Goal: Task Accomplishment & Management: Manage account settings

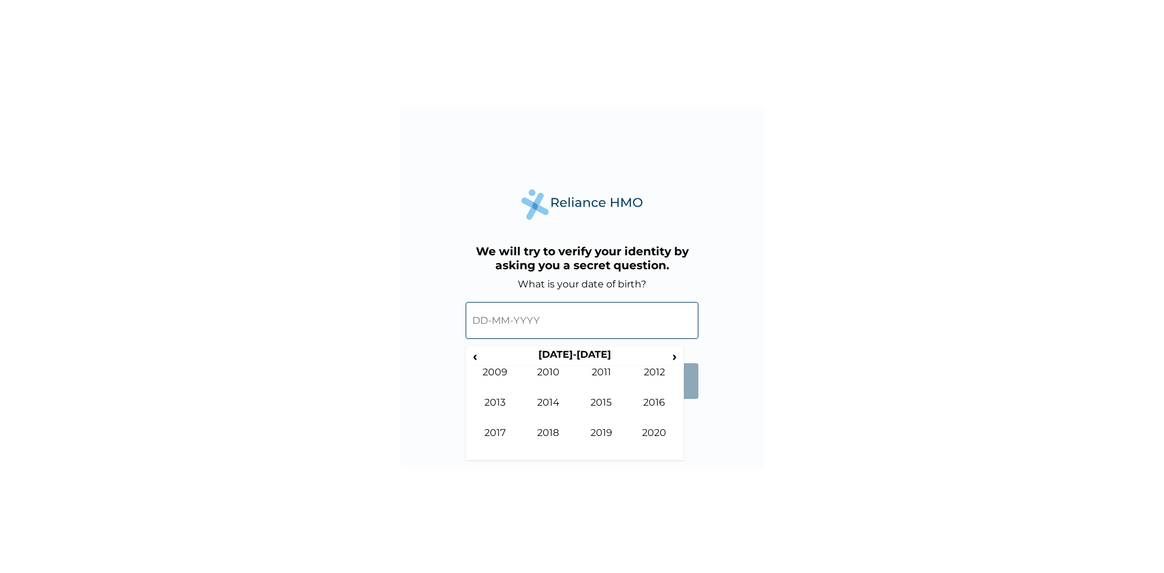
click at [480, 360] on span "‹" at bounding box center [475, 356] width 13 height 15
click at [508, 427] on td "1997" at bounding box center [495, 442] width 53 height 30
click at [649, 380] on td "Apr" at bounding box center [654, 381] width 53 height 30
click at [548, 438] on td "22" at bounding box center [544, 442] width 30 height 17
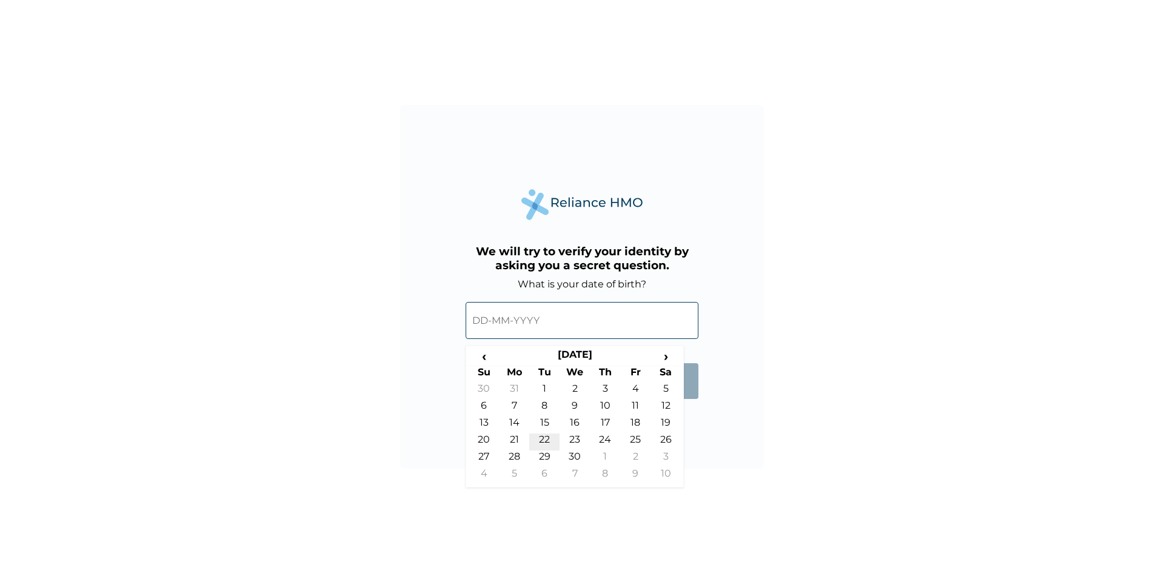
type input "22-04-1997"
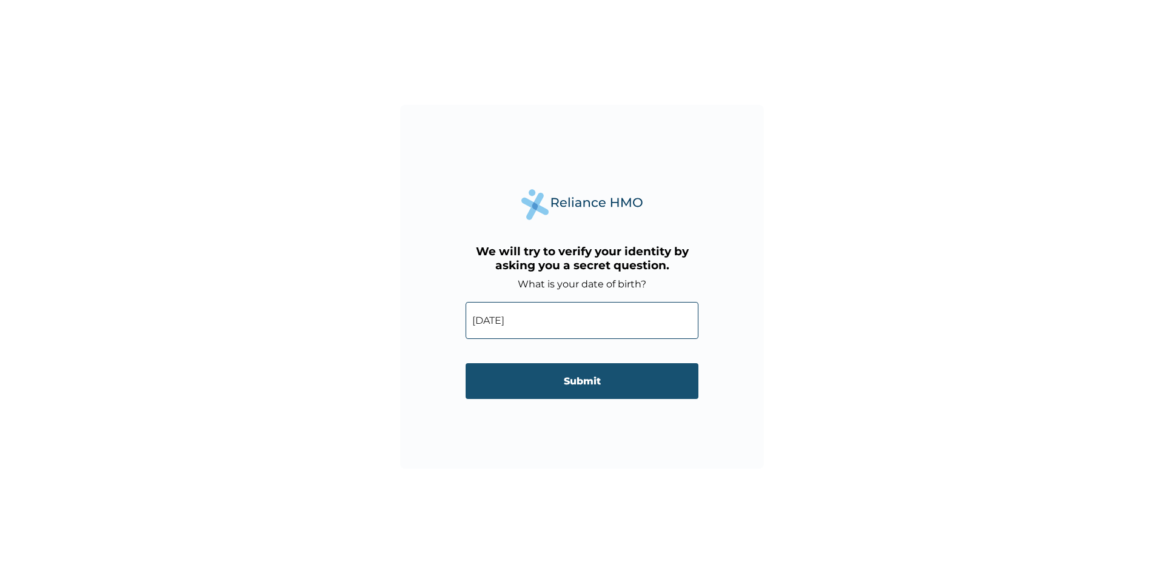
click at [543, 383] on input "Submit" at bounding box center [582, 381] width 233 height 36
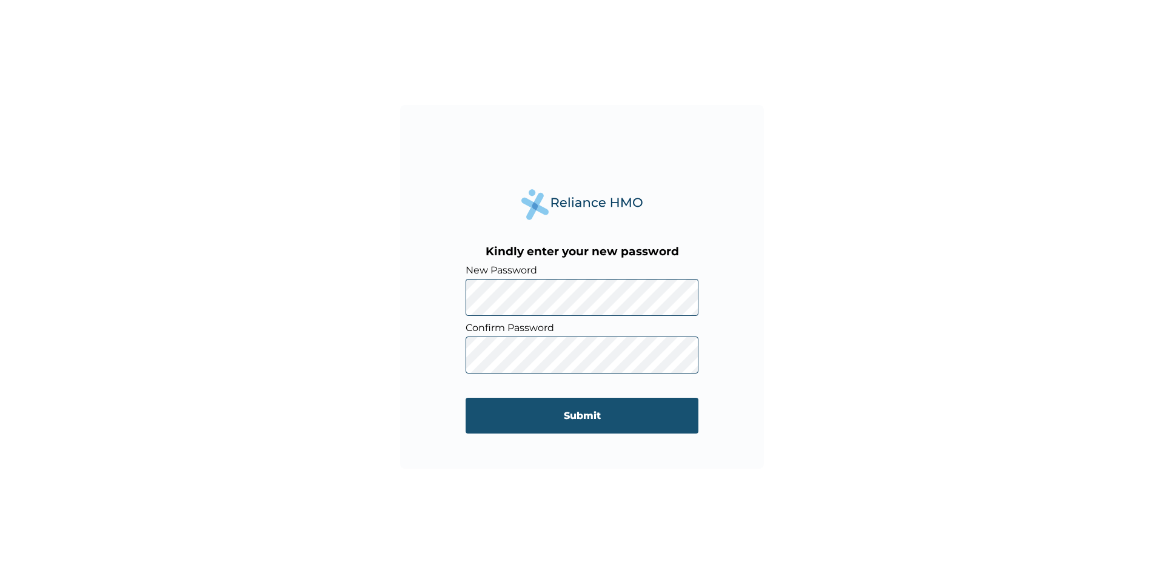
click at [558, 419] on input "Submit" at bounding box center [582, 416] width 233 height 36
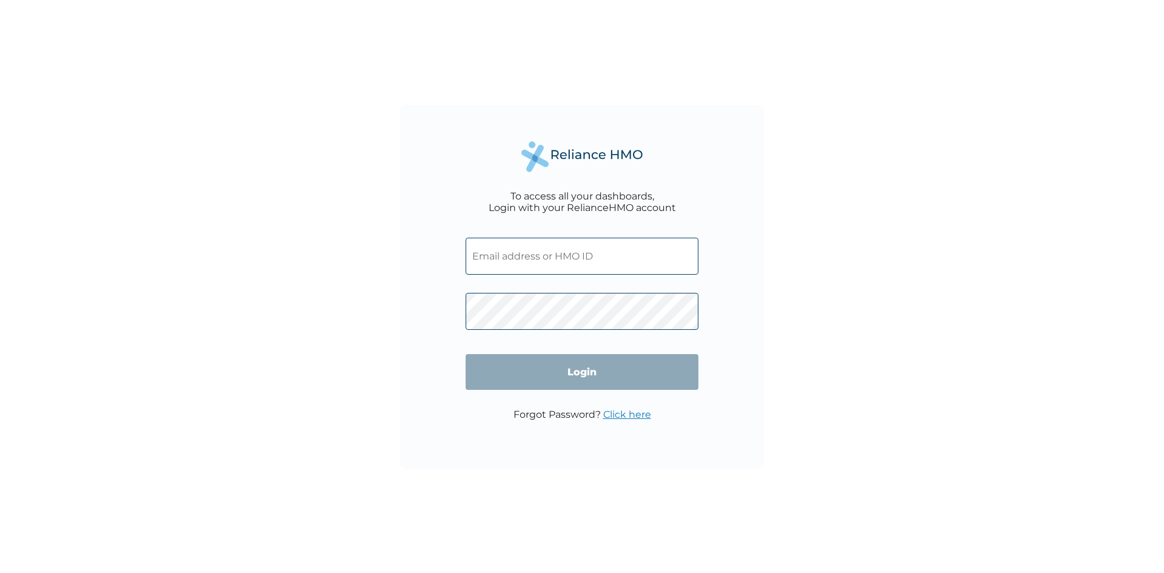
type input "SOA/10083/A"
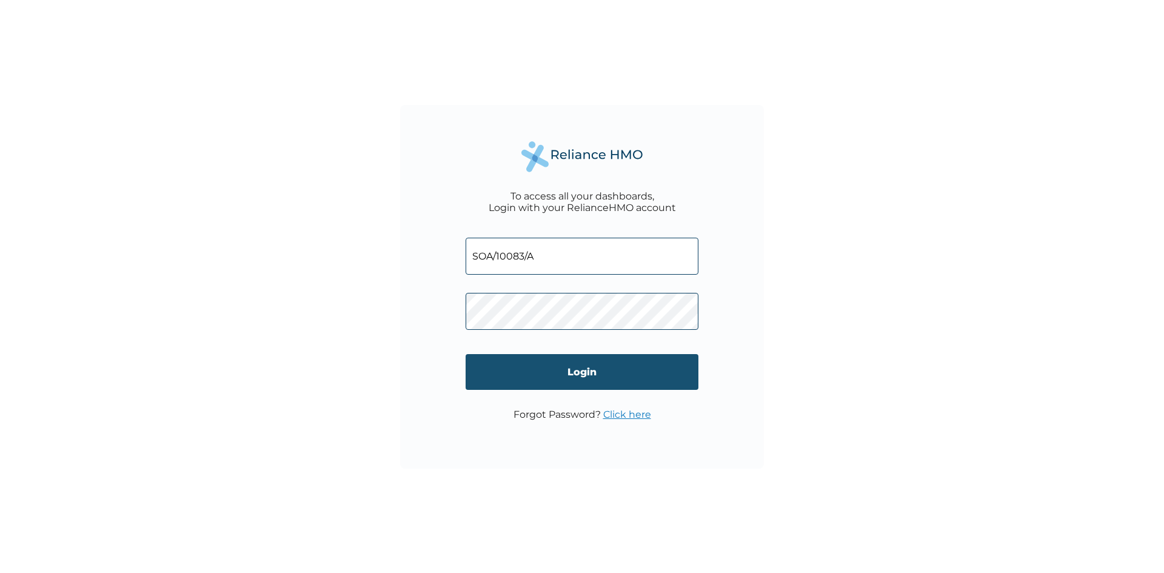
click at [497, 364] on input "Login" at bounding box center [582, 372] width 233 height 36
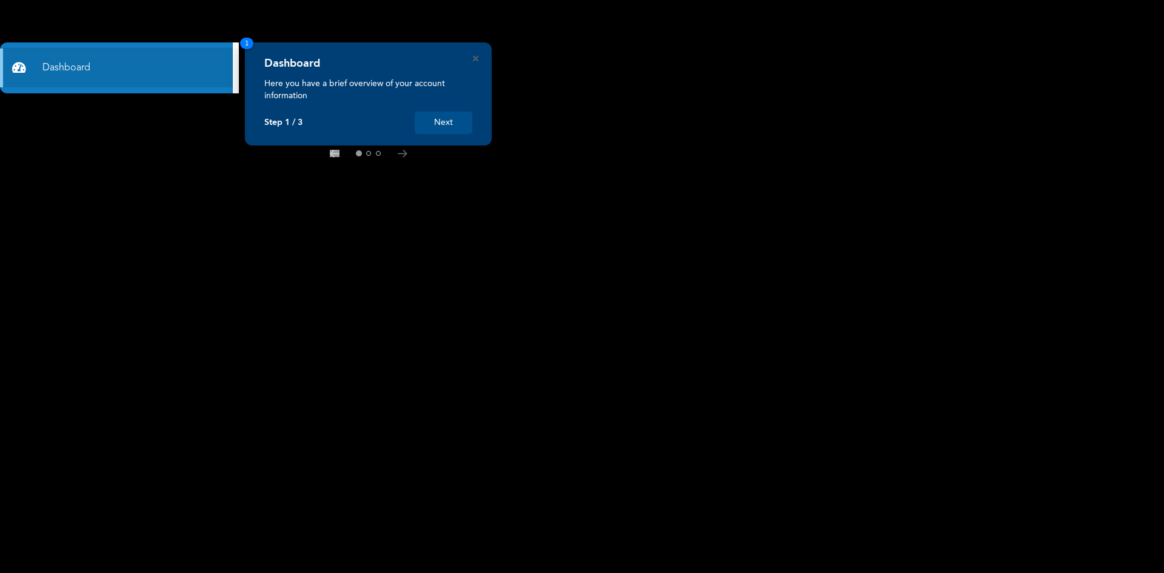
click at [442, 129] on button "Next" at bounding box center [444, 123] width 58 height 22
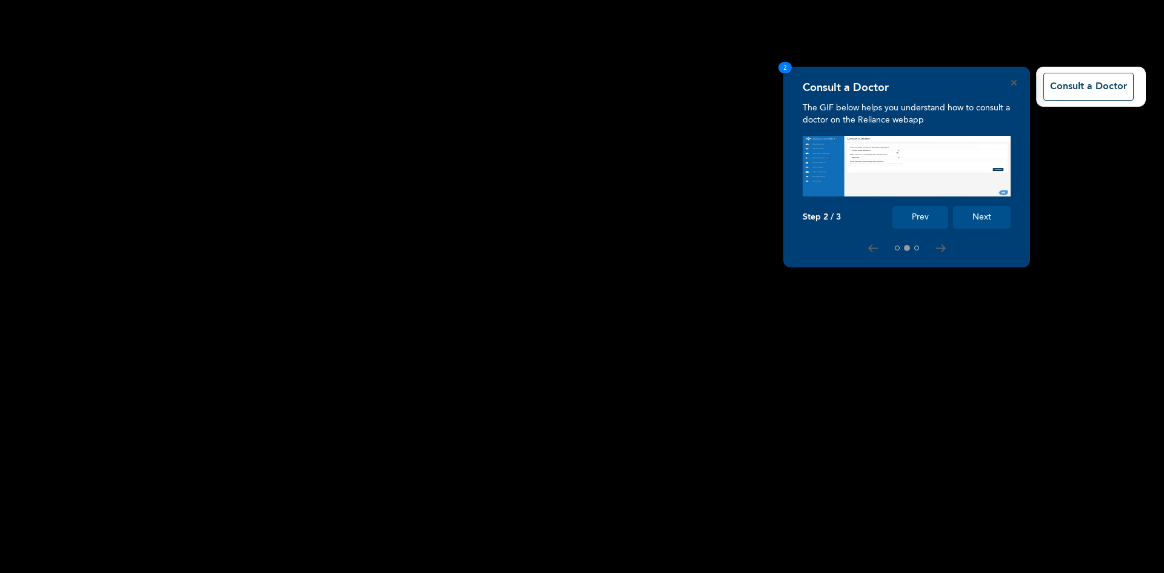
click at [980, 218] on button "Next" at bounding box center [982, 217] width 58 height 22
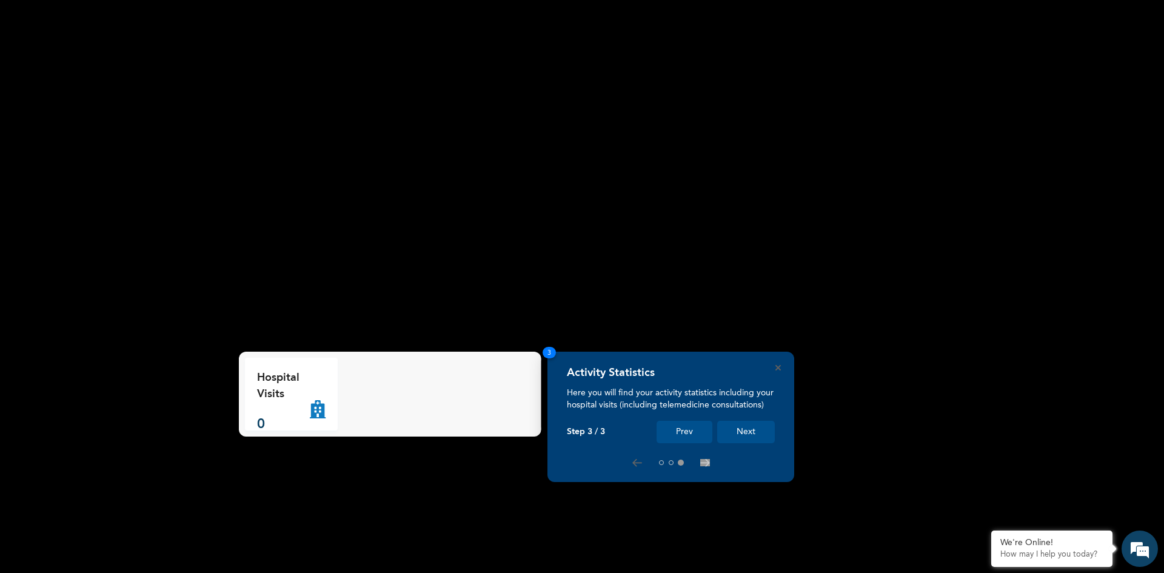
click at [736, 431] on button "Next" at bounding box center [746, 432] width 58 height 22
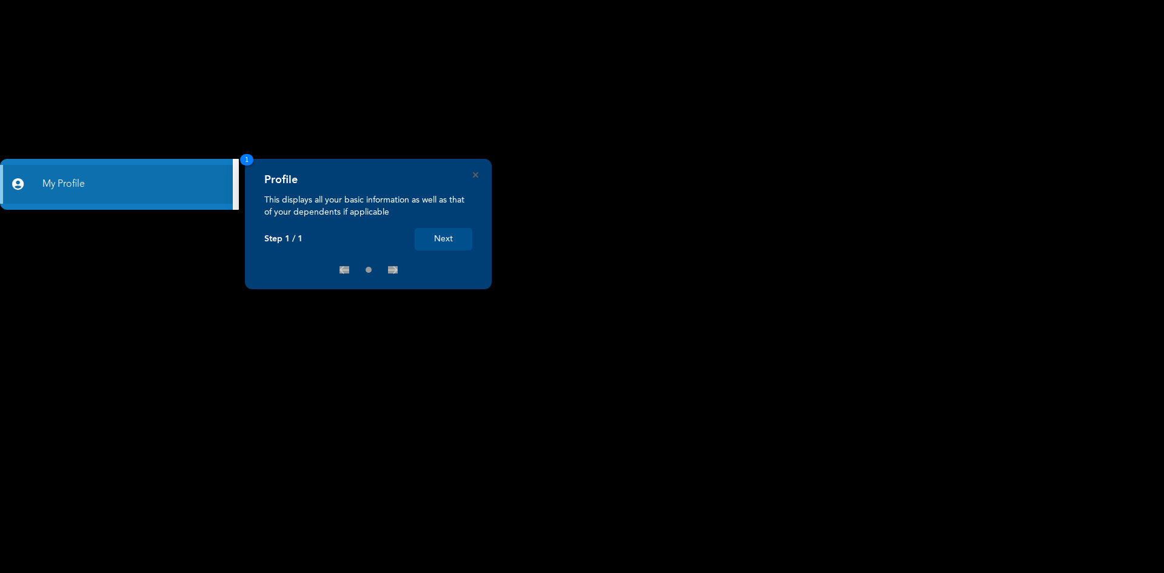
click at [434, 238] on button "Next" at bounding box center [444, 239] width 58 height 22
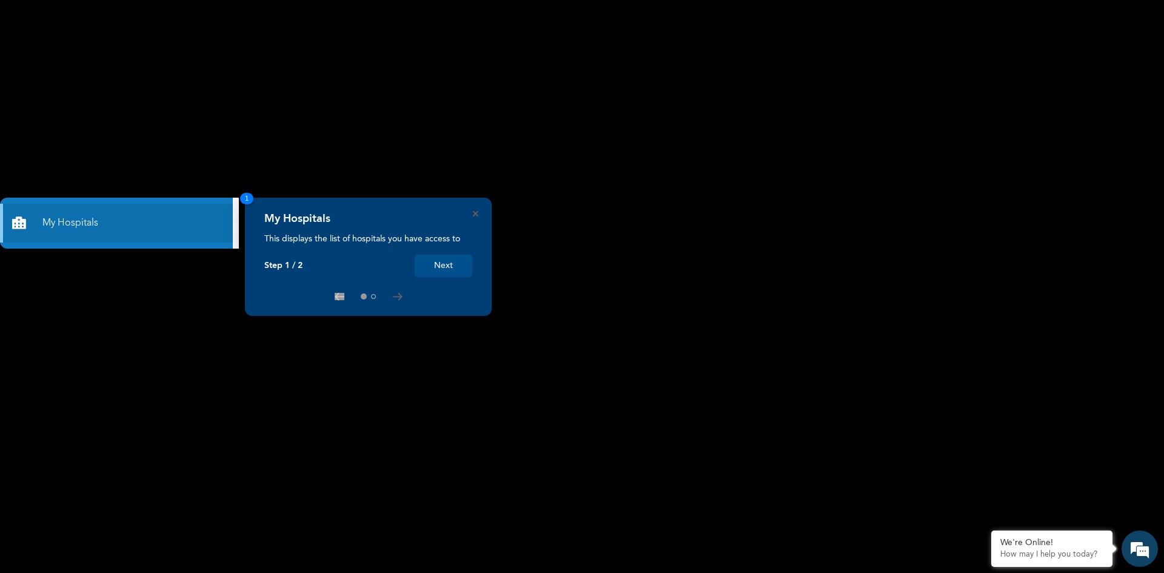
click at [438, 267] on button "Next" at bounding box center [444, 266] width 58 height 22
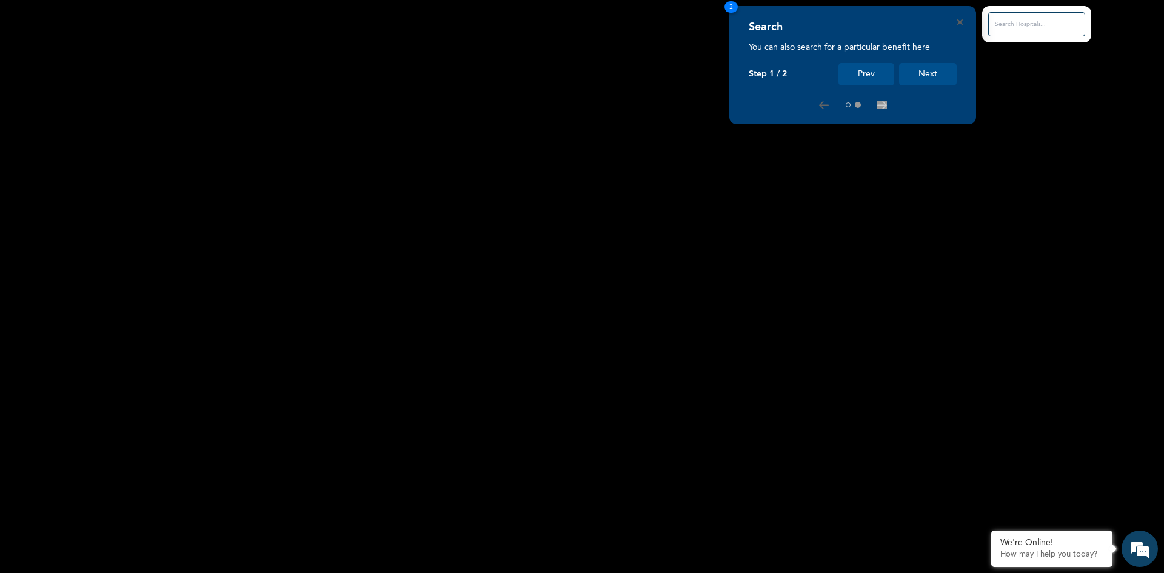
click at [931, 73] on button "Next" at bounding box center [928, 74] width 58 height 22
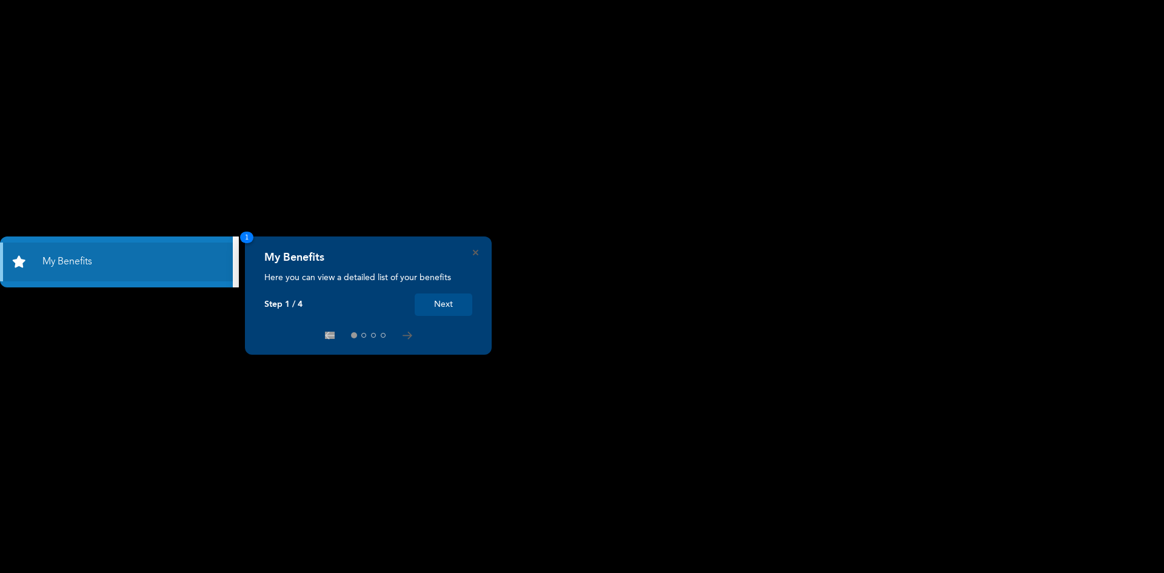
click at [446, 309] on button "Next" at bounding box center [444, 304] width 58 height 22
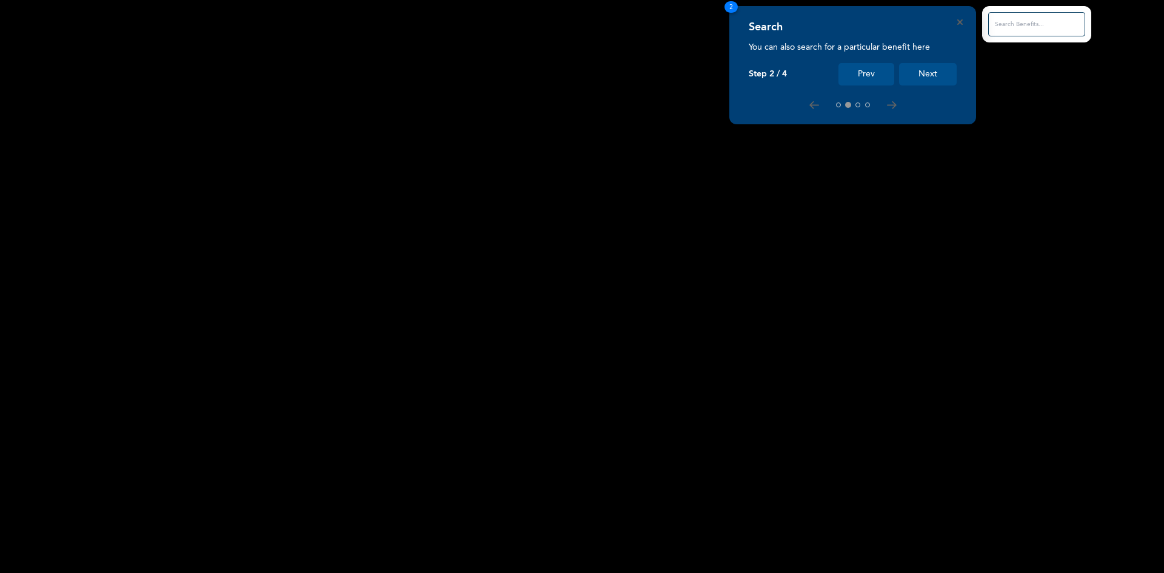
click at [943, 73] on button "Next" at bounding box center [928, 74] width 58 height 22
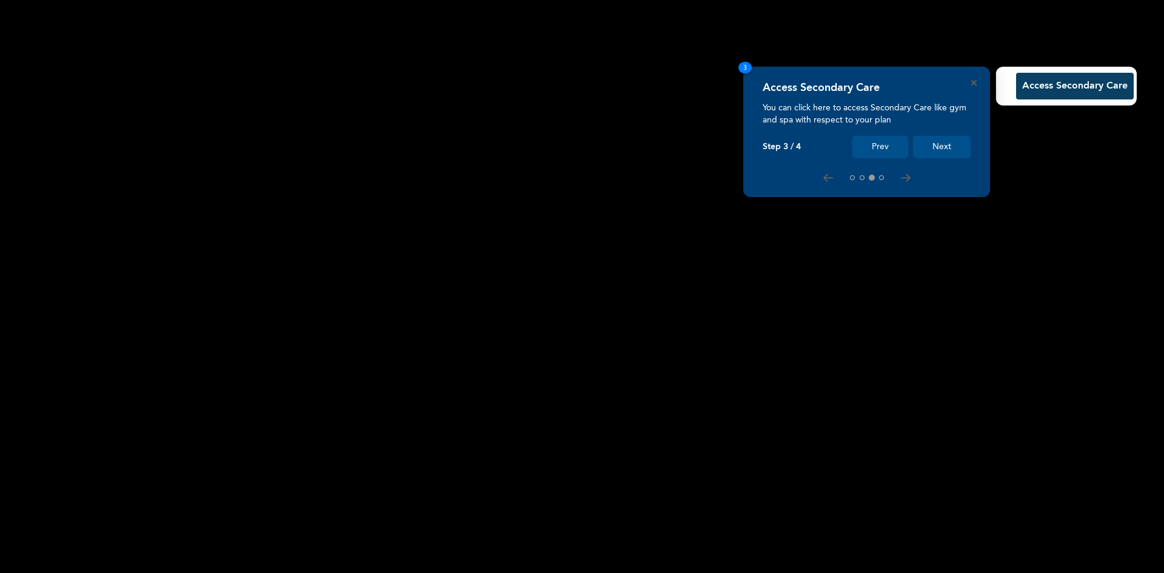
click at [930, 146] on button "Next" at bounding box center [942, 147] width 58 height 22
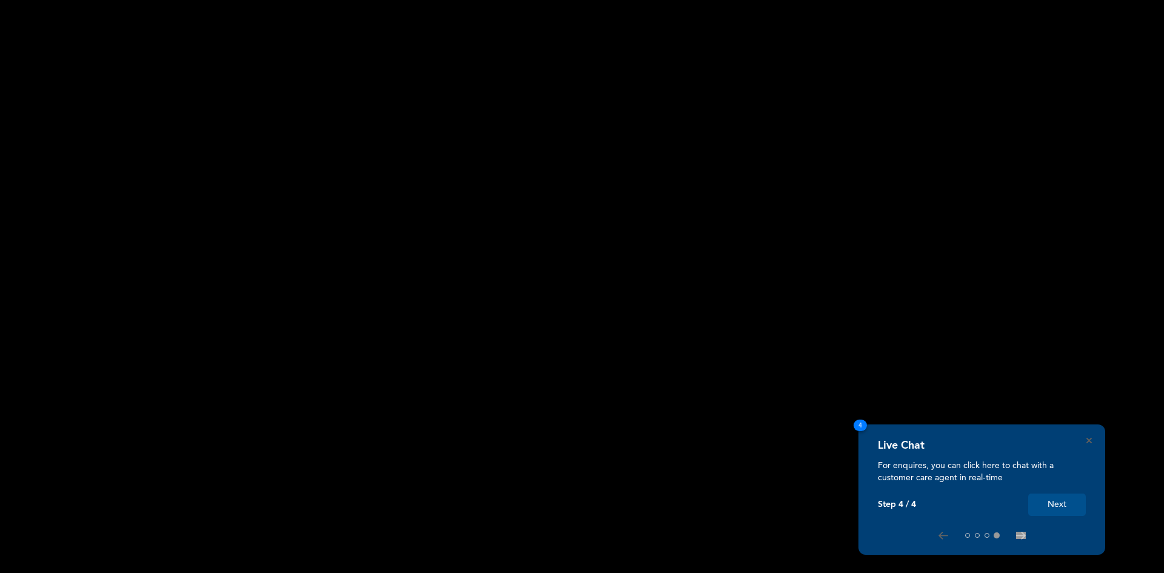
click at [1050, 504] on button "Next" at bounding box center [1057, 505] width 58 height 22
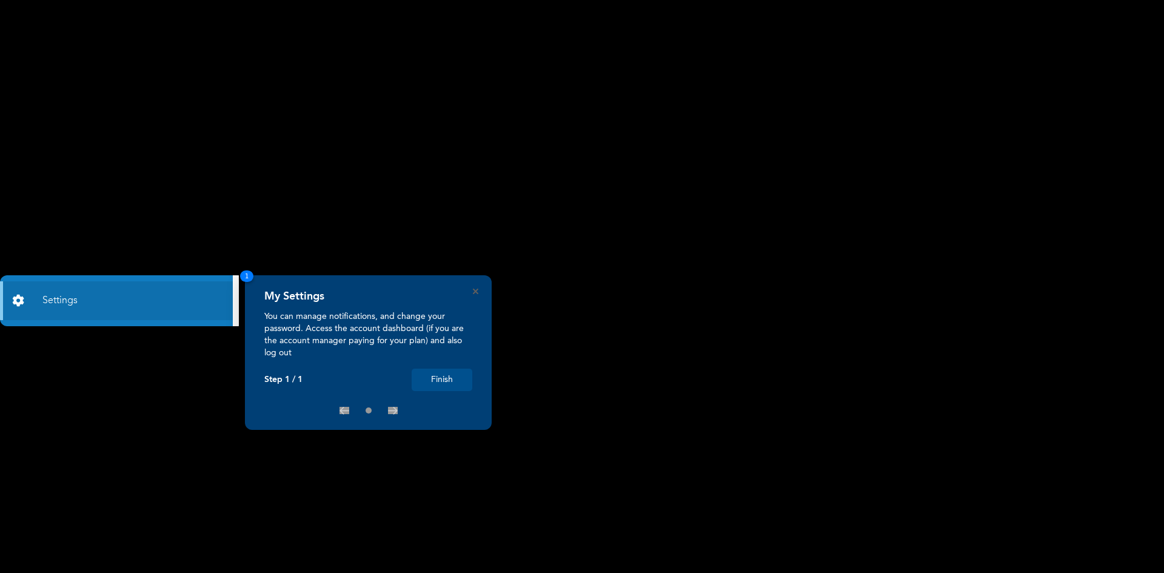
click at [436, 374] on button "Finish" at bounding box center [442, 380] width 61 height 22
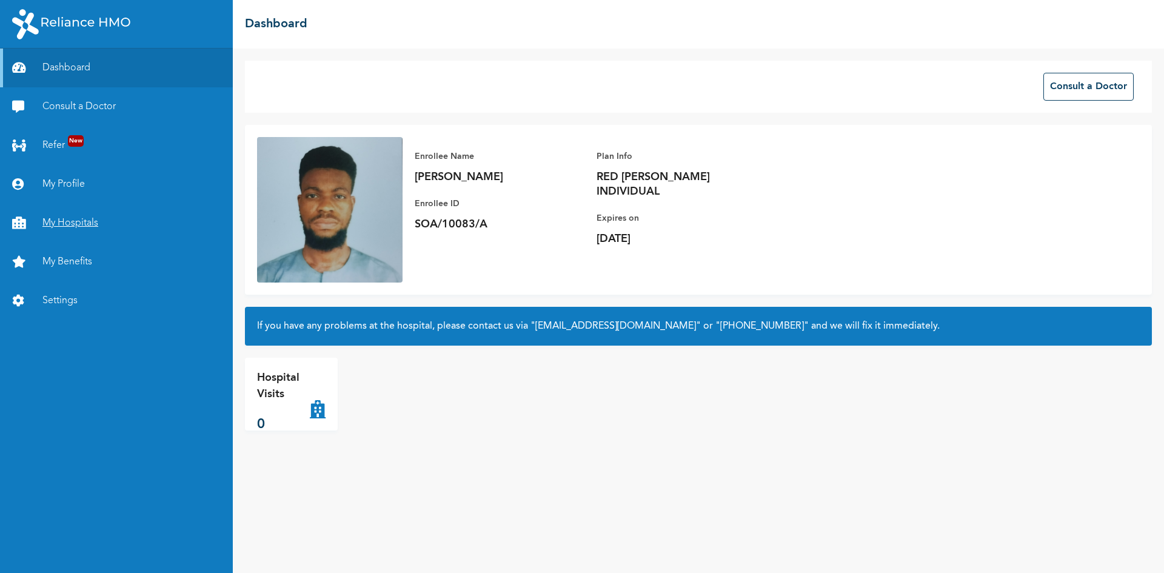
click at [75, 230] on link "My Hospitals" at bounding box center [116, 223] width 233 height 39
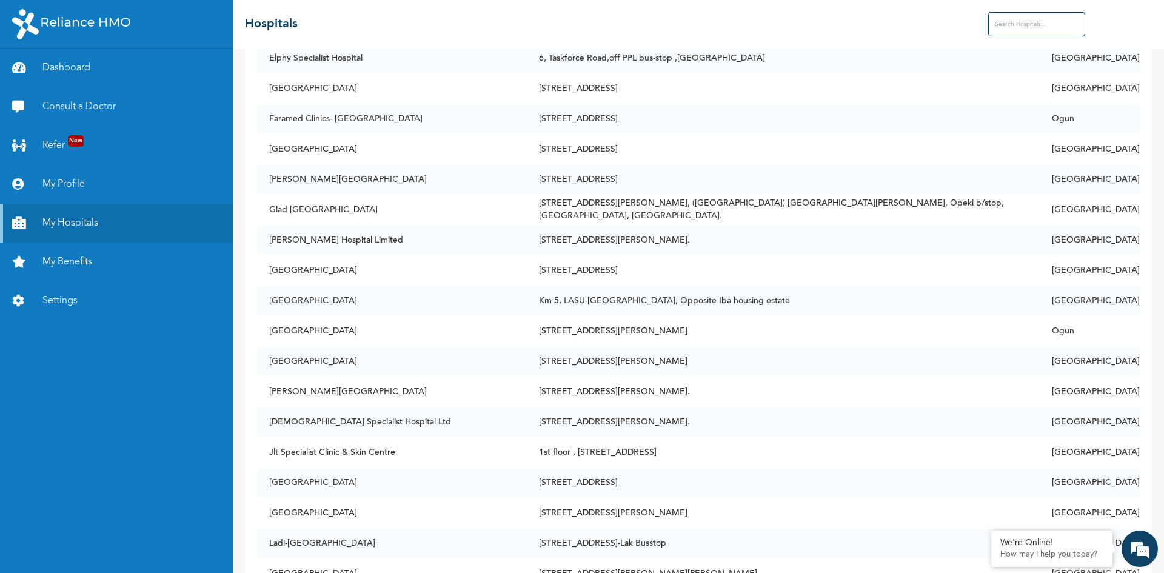
scroll to position [1214, 0]
drag, startPoint x: 777, startPoint y: 364, endPoint x: 260, endPoint y: 351, distance: 517.4
click at [260, 351] on tr "Ikeja Medical Centre [STREET_ADDRESS][PERSON_NAME]" at bounding box center [698, 359] width 883 height 30
copy tr "Ikeja Medical Centre [STREET_ADDRESS][PERSON_NAME]"
click at [83, 61] on link "Dashboard" at bounding box center [116, 68] width 233 height 39
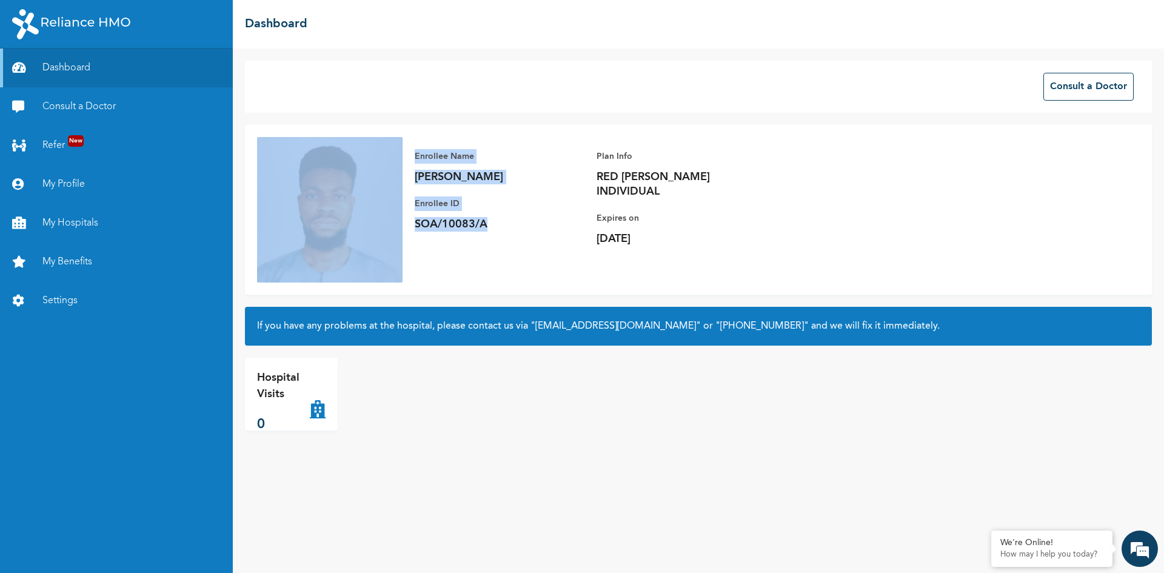
drag, startPoint x: 500, startPoint y: 224, endPoint x: 323, endPoint y: 254, distance: 180.2
click at [323, 254] on div "Enrollee Name [PERSON_NAME] Enrollee ID SOA/10083/A Plan Info RED [PERSON_NAME]…" at bounding box center [698, 210] width 907 height 170
copy div "Enrollee Name [PERSON_NAME] Enrollee ID SOA/10083/A"
click at [500, 231] on p "SOA/10083/A" at bounding box center [500, 224] width 170 height 15
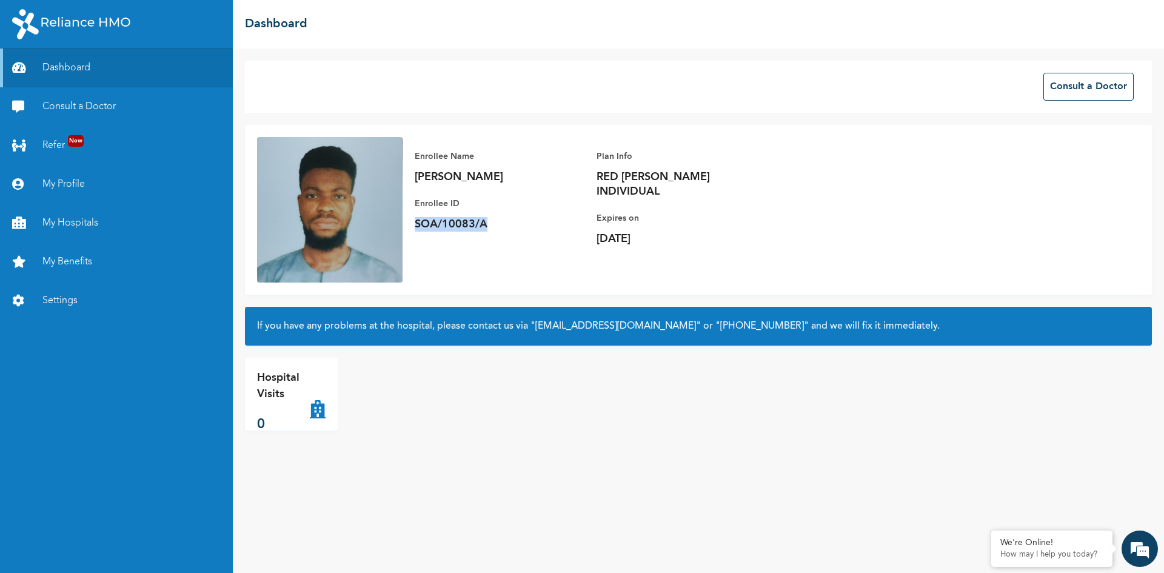
drag, startPoint x: 500, startPoint y: 231, endPoint x: 407, endPoint y: 229, distance: 93.4
click at [407, 229] on div "Enrollee Name [PERSON_NAME] Enrollee ID SOA/10083/A Plan Info RED [PERSON_NAME]…" at bounding box center [597, 197] width 388 height 121
copy p "SOA/10083/A"
